Goal: Task Accomplishment & Management: Manage account settings

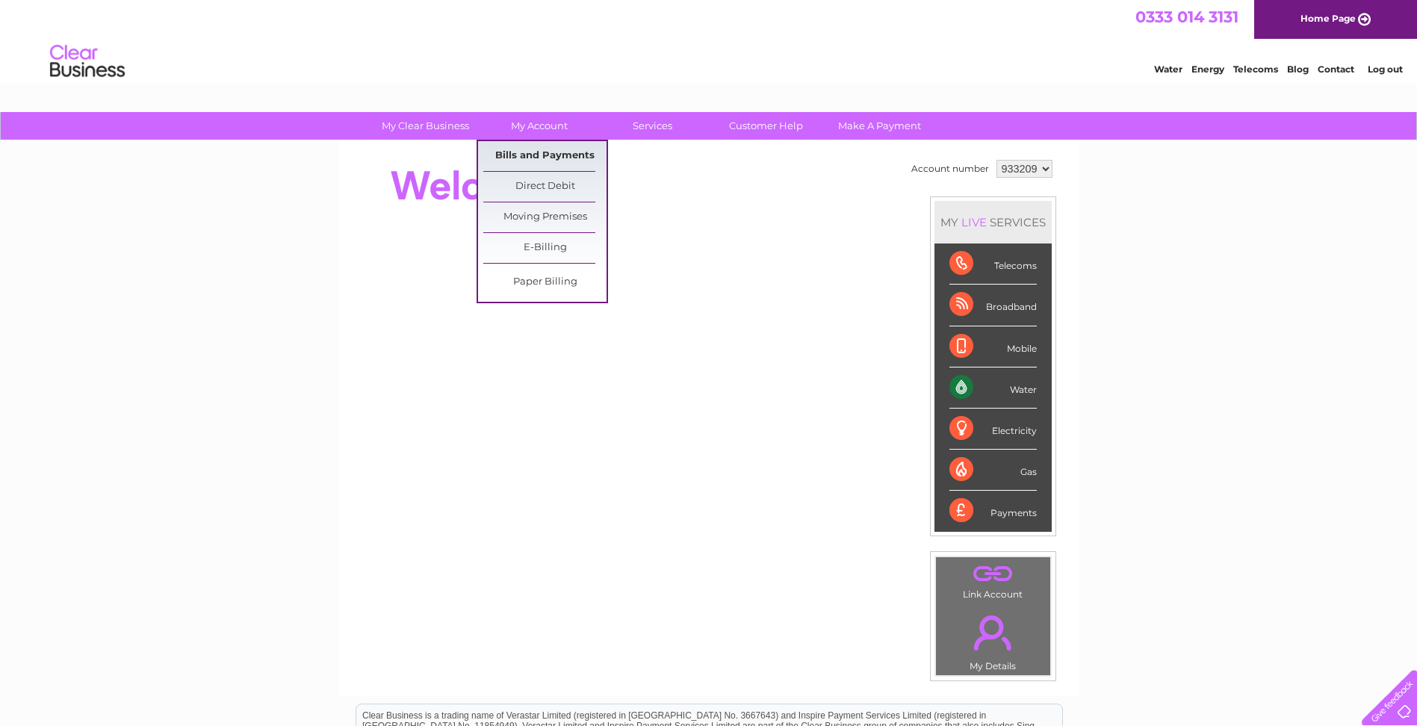
click at [529, 153] on link "Bills and Payments" at bounding box center [544, 156] width 123 height 30
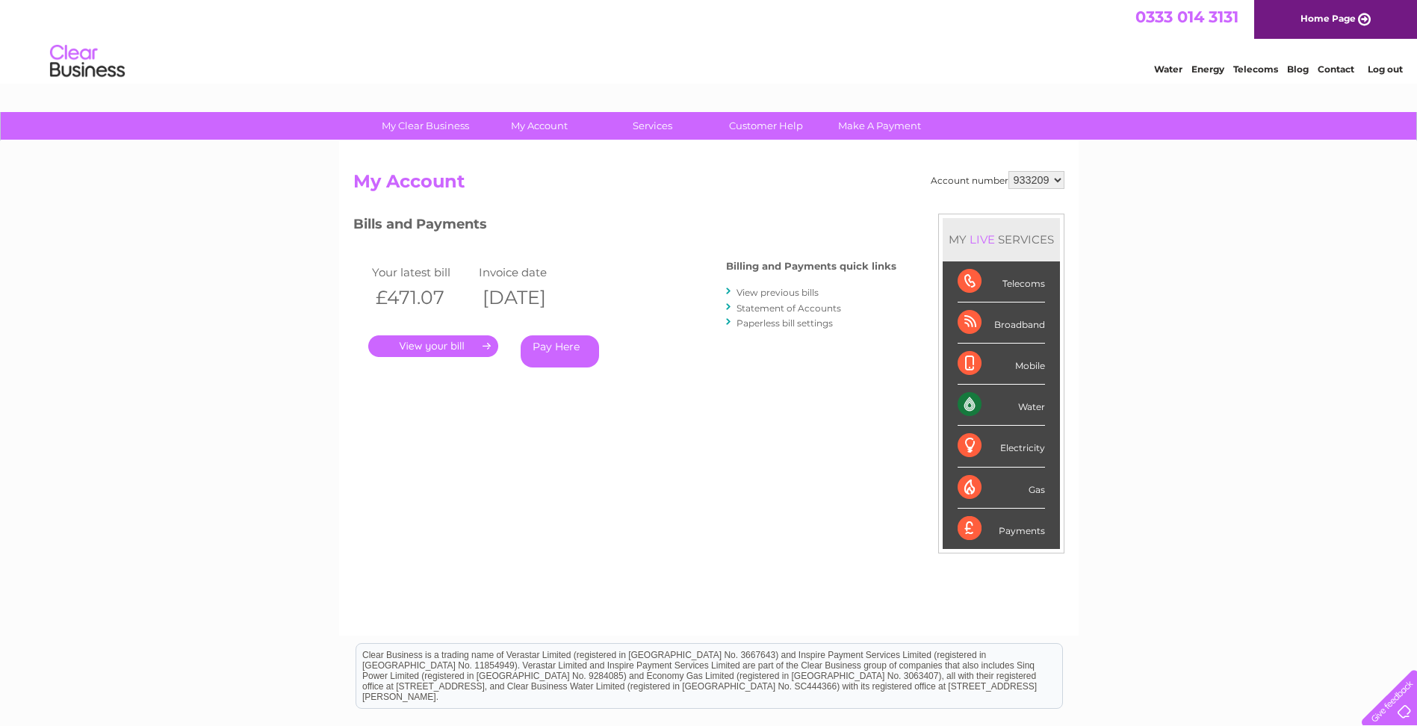
click at [1030, 180] on select "933209 933210" at bounding box center [1036, 180] width 56 height 18
select select "933210"
click at [1008, 171] on select "933209 933210" at bounding box center [1036, 180] width 56 height 18
click at [445, 341] on link "." at bounding box center [433, 346] width 130 height 22
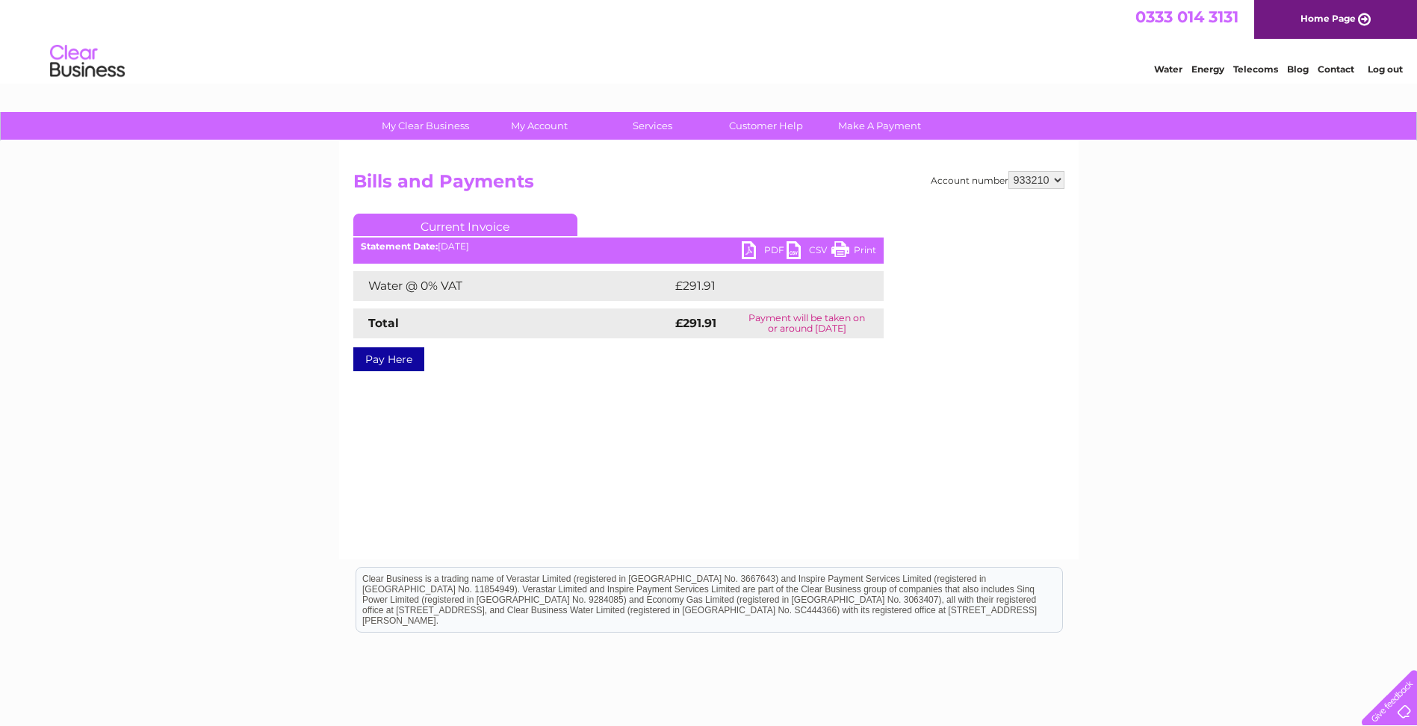
click at [747, 247] on link "PDF" at bounding box center [764, 252] width 45 height 22
